Goal: Task Accomplishment & Management: Manage account settings

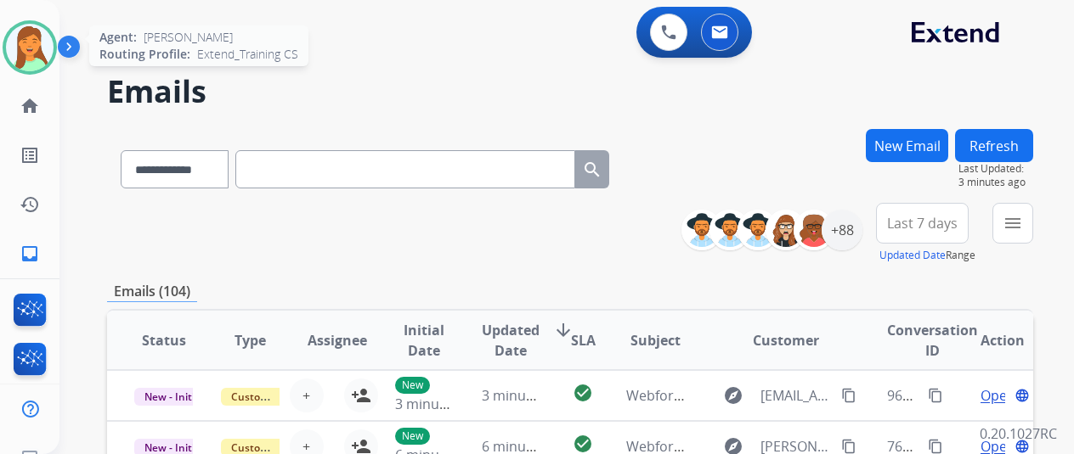
click at [27, 59] on img at bounding box center [30, 48] width 48 height 48
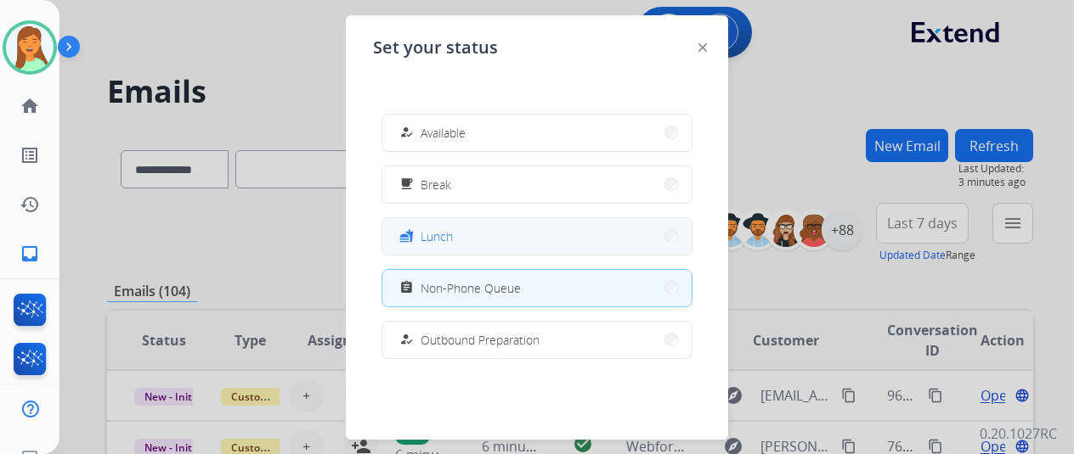
click at [509, 234] on button "fastfood Lunch" at bounding box center [536, 236] width 309 height 37
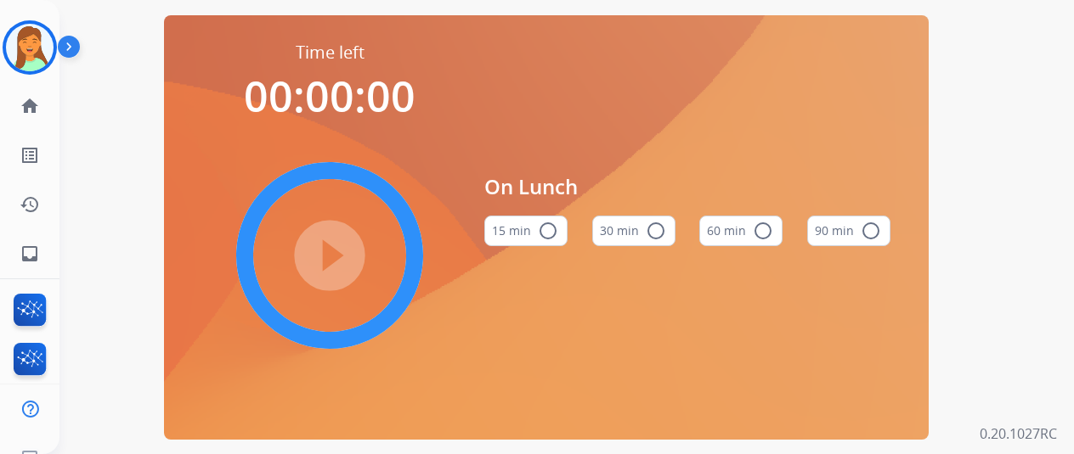
click at [672, 242] on button "30 min radio_button_unchecked" at bounding box center [633, 231] width 83 height 31
click at [379, 262] on div "play_circle_filled" at bounding box center [329, 255] width 255 height 255
click at [340, 265] on mat-icon "play_circle_filled" at bounding box center [329, 255] width 20 height 20
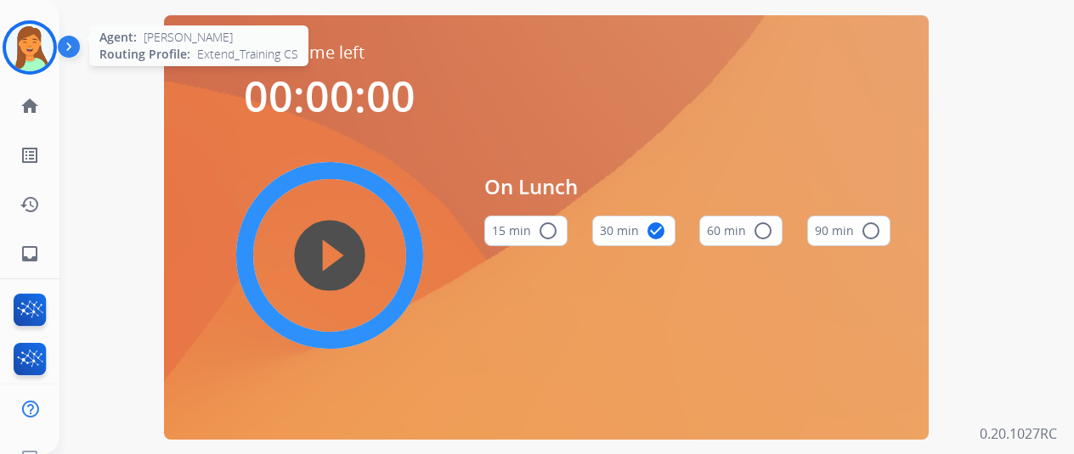
click at [33, 53] on img at bounding box center [30, 48] width 48 height 48
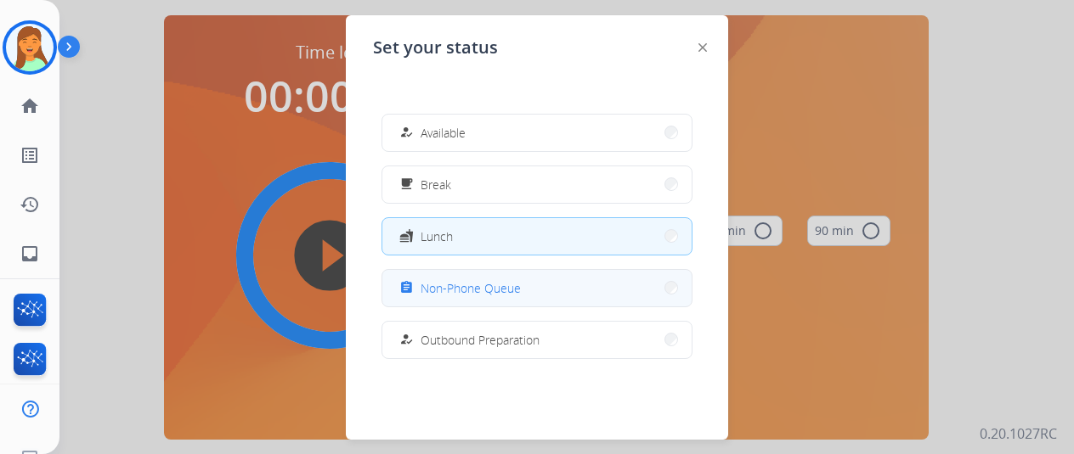
click at [420, 285] on div "assignment Non-Phone Queue" at bounding box center [458, 288] width 125 height 20
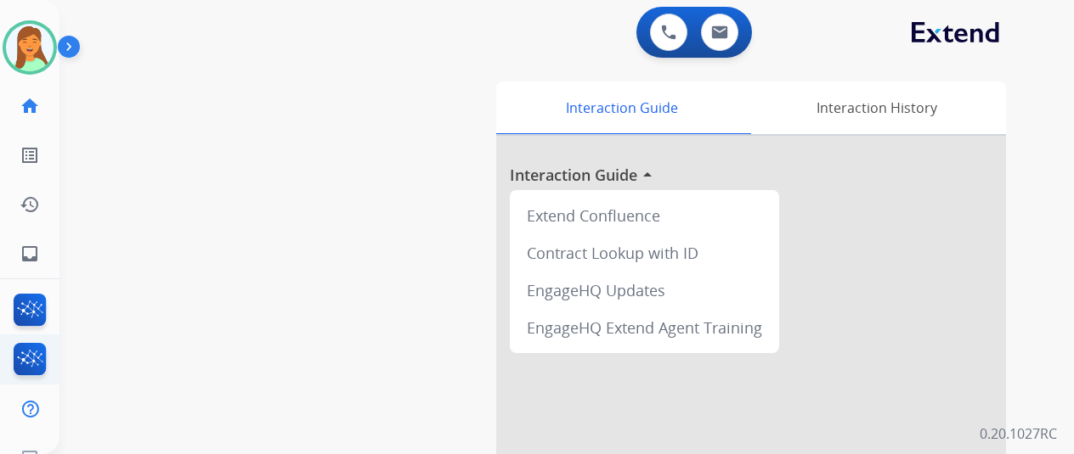
click at [31, 341] on ul "Interaction Analytics" at bounding box center [29, 359] width 59 height 49
click at [31, 310] on img at bounding box center [30, 313] width 40 height 39
